Goal: Task Accomplishment & Management: Use online tool/utility

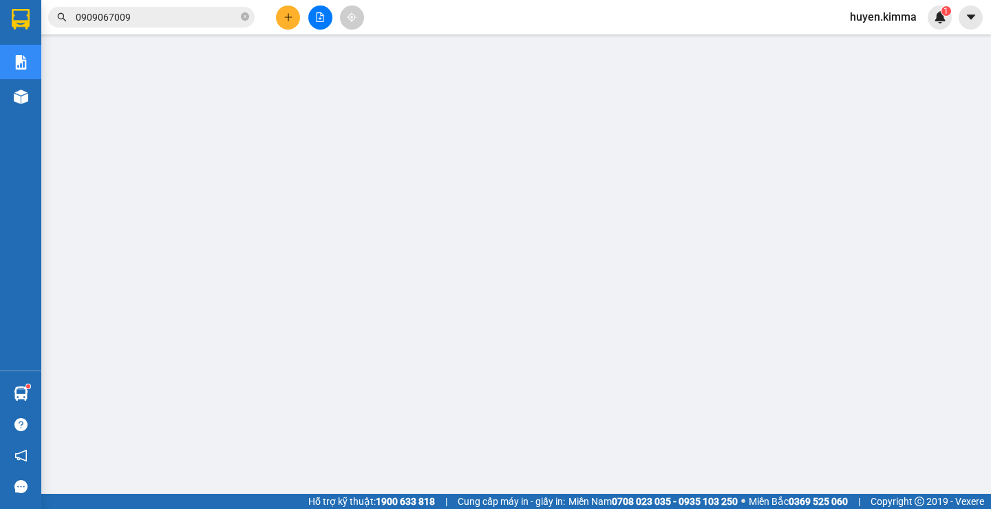
scroll to position [81, 0]
click at [205, 10] on input "0909067009" at bounding box center [157, 17] width 162 height 15
click at [156, 16] on input "text" at bounding box center [157, 17] width 162 height 15
type input "900"
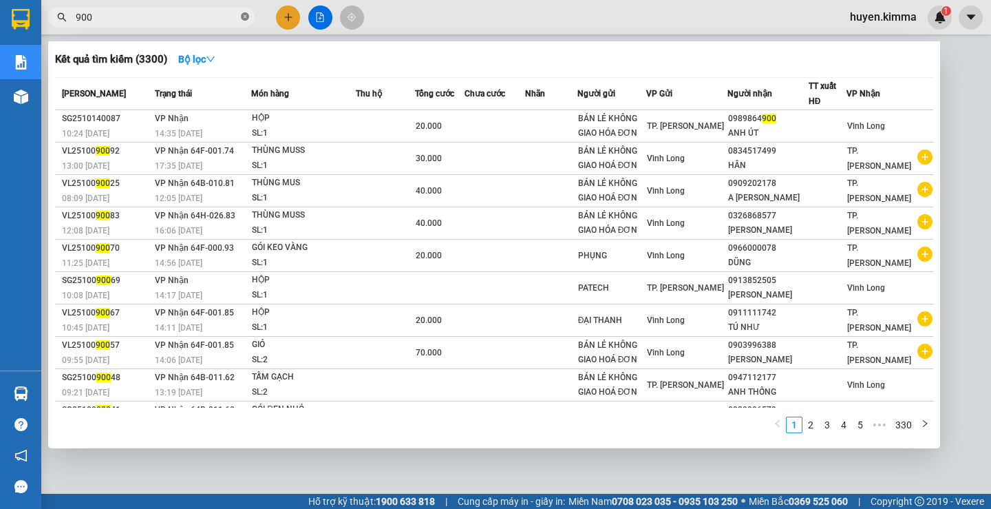
click at [244, 21] on icon "close-circle" at bounding box center [245, 16] width 8 height 8
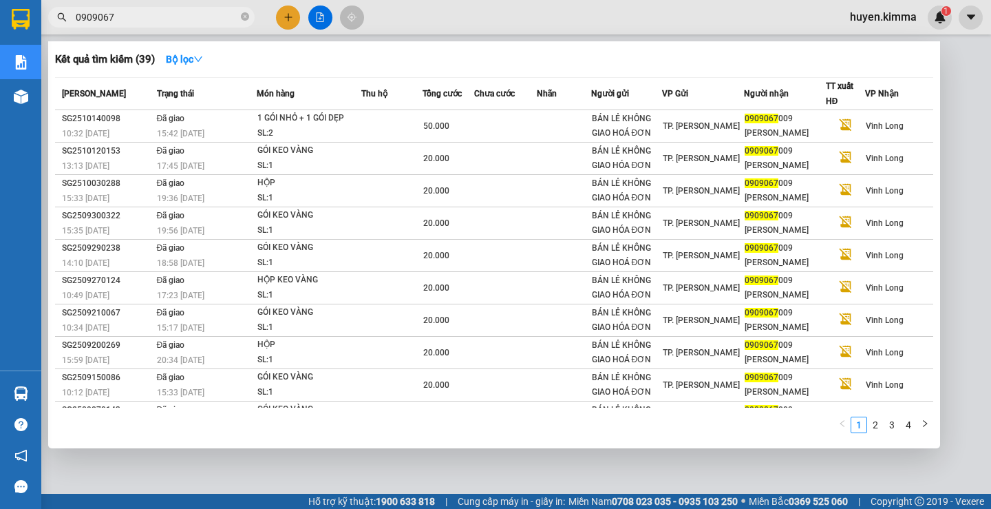
type input "0909067"
